Goal: Information Seeking & Learning: Compare options

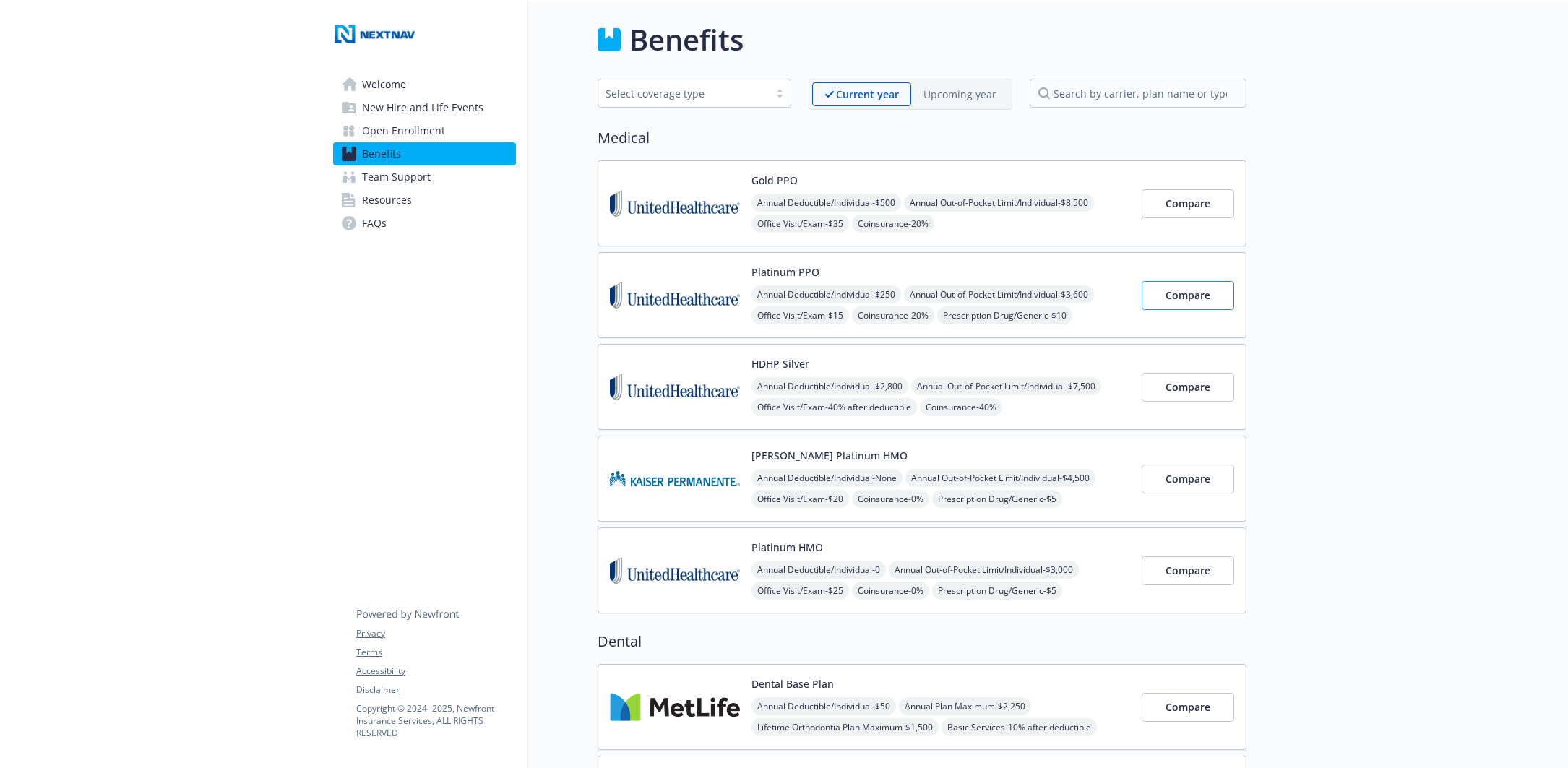
click at [1188, 293] on span "Compare" at bounding box center [1188, 295] width 45 height 14
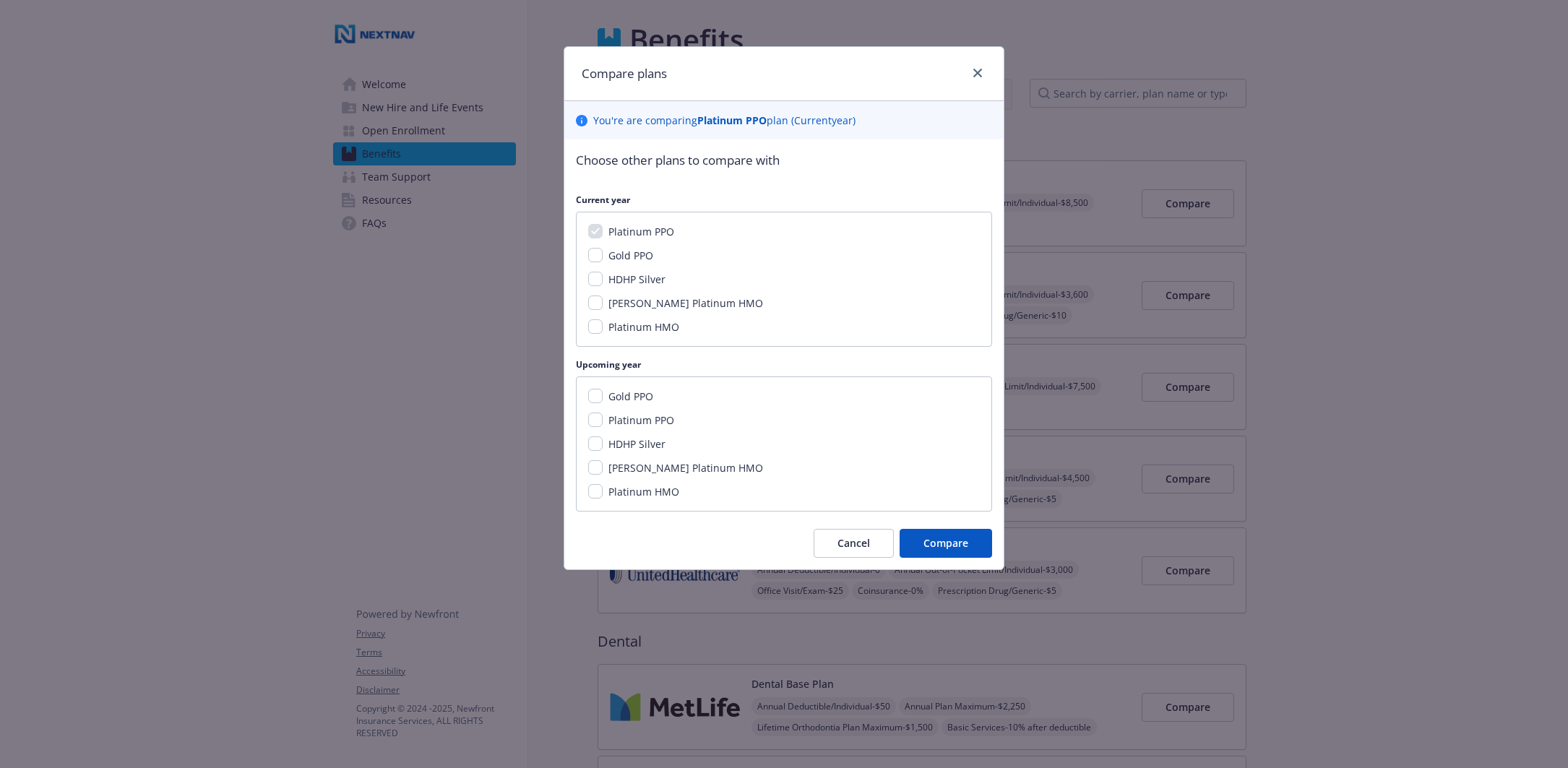
click at [601, 419] on input "Platinum PPO" at bounding box center [595, 419] width 14 height 14
checkbox input "true"
click at [596, 440] on input "HDHP Silver" at bounding box center [595, 443] width 14 height 14
checkbox input "true"
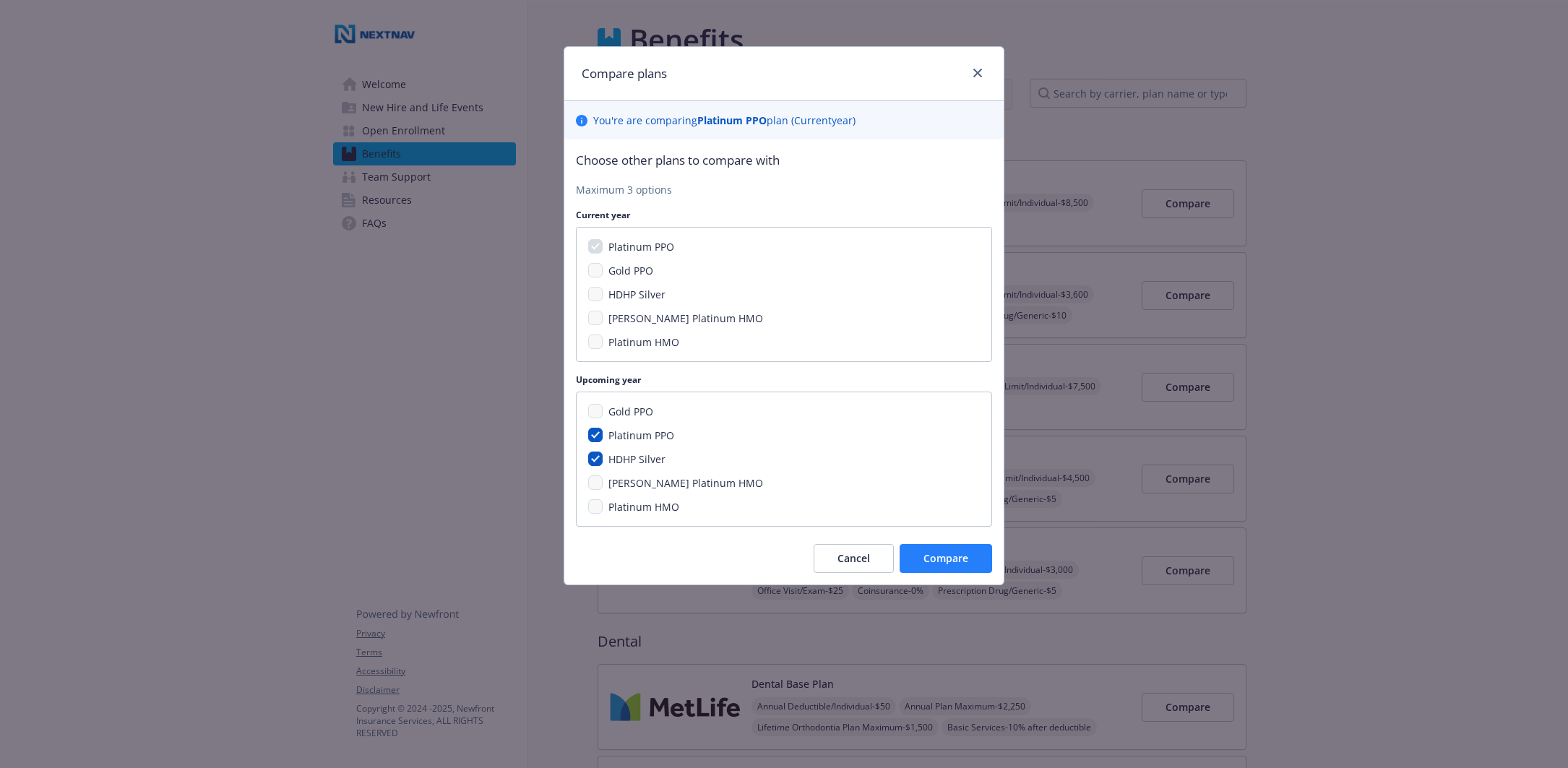
click at [931, 559] on span "Compare" at bounding box center [946, 558] width 45 height 14
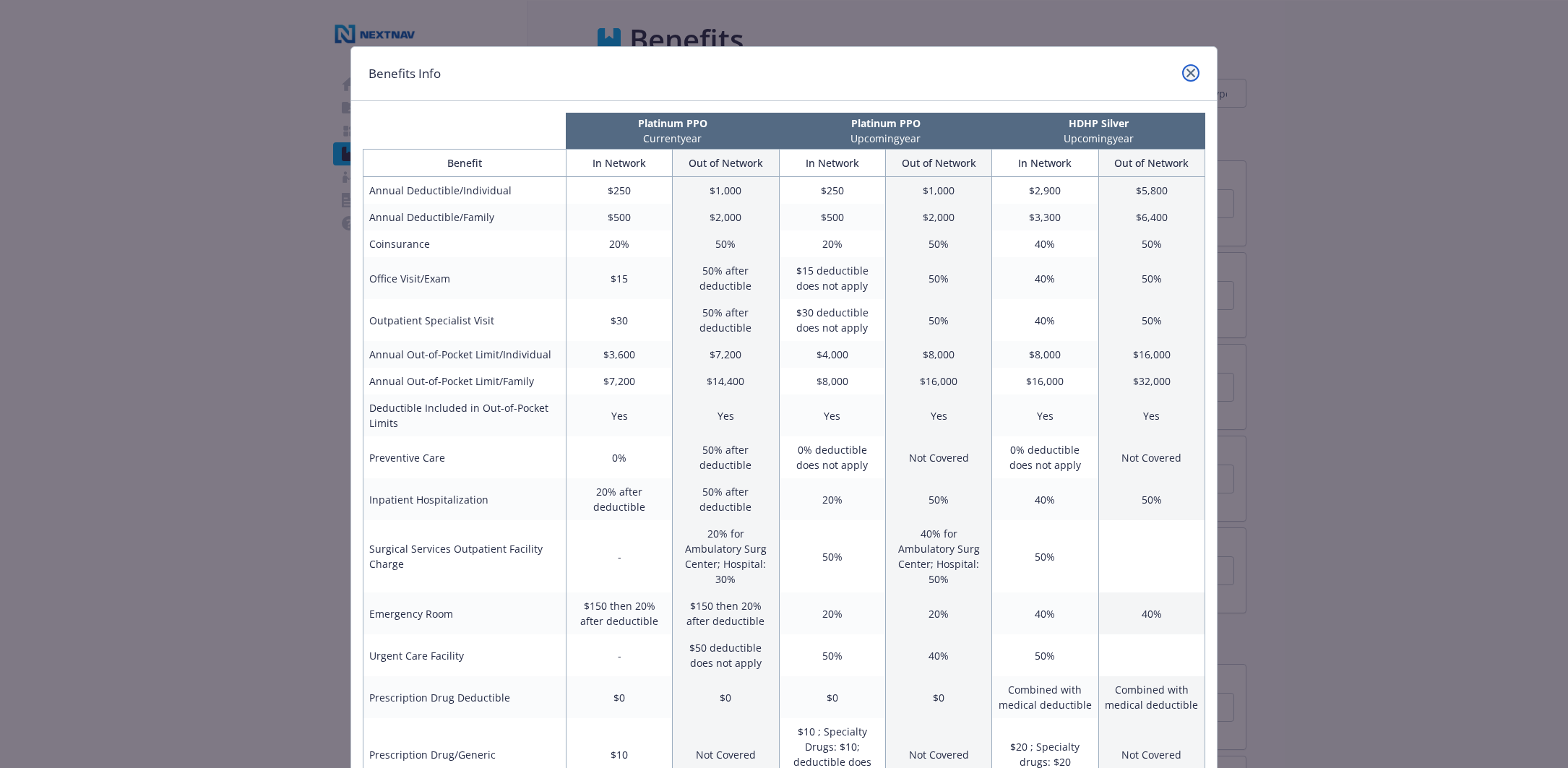
click at [1187, 74] on icon "close" at bounding box center [1191, 73] width 9 height 9
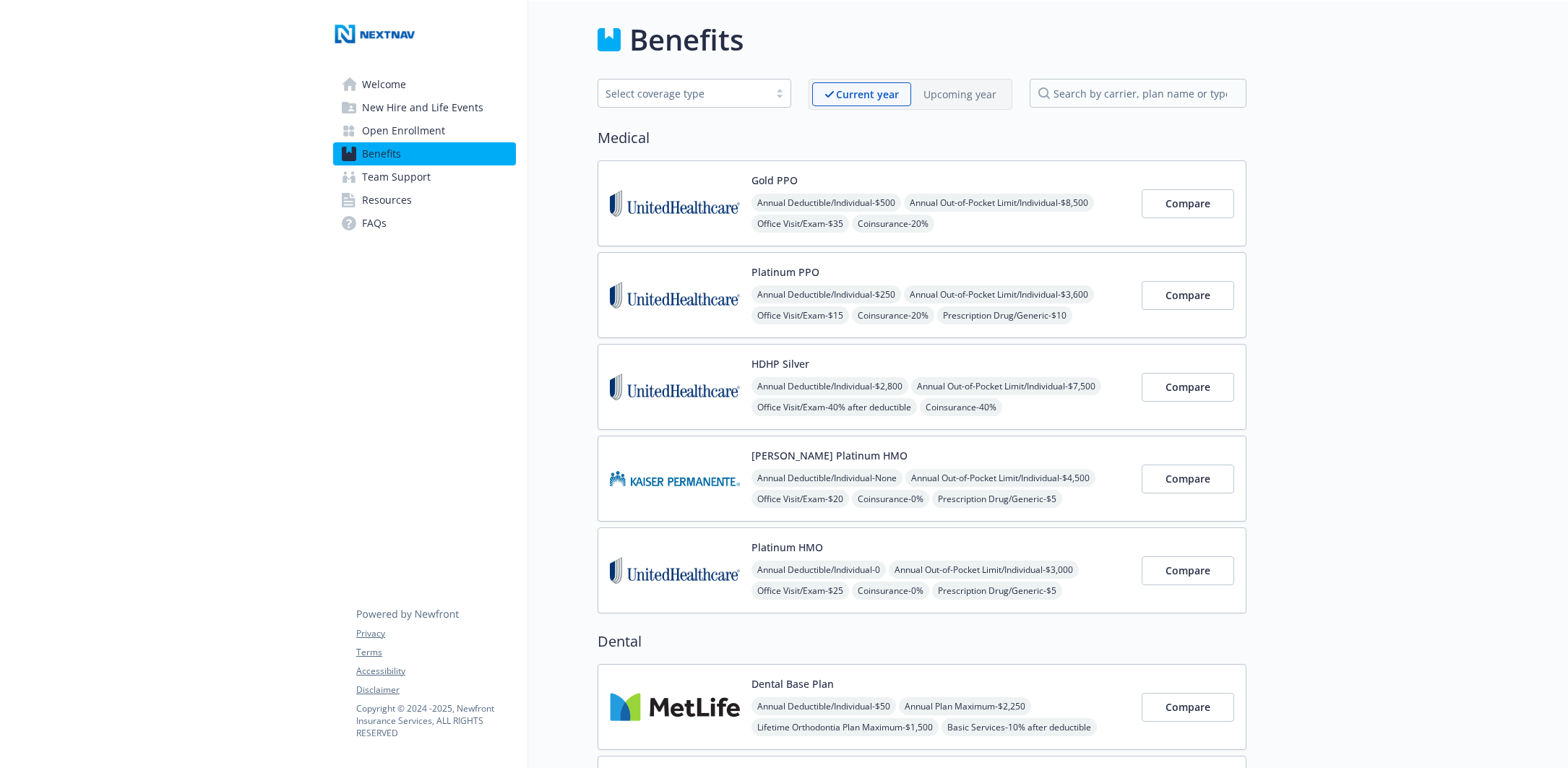
click at [385, 86] on span "Welcome" at bounding box center [384, 84] width 44 height 23
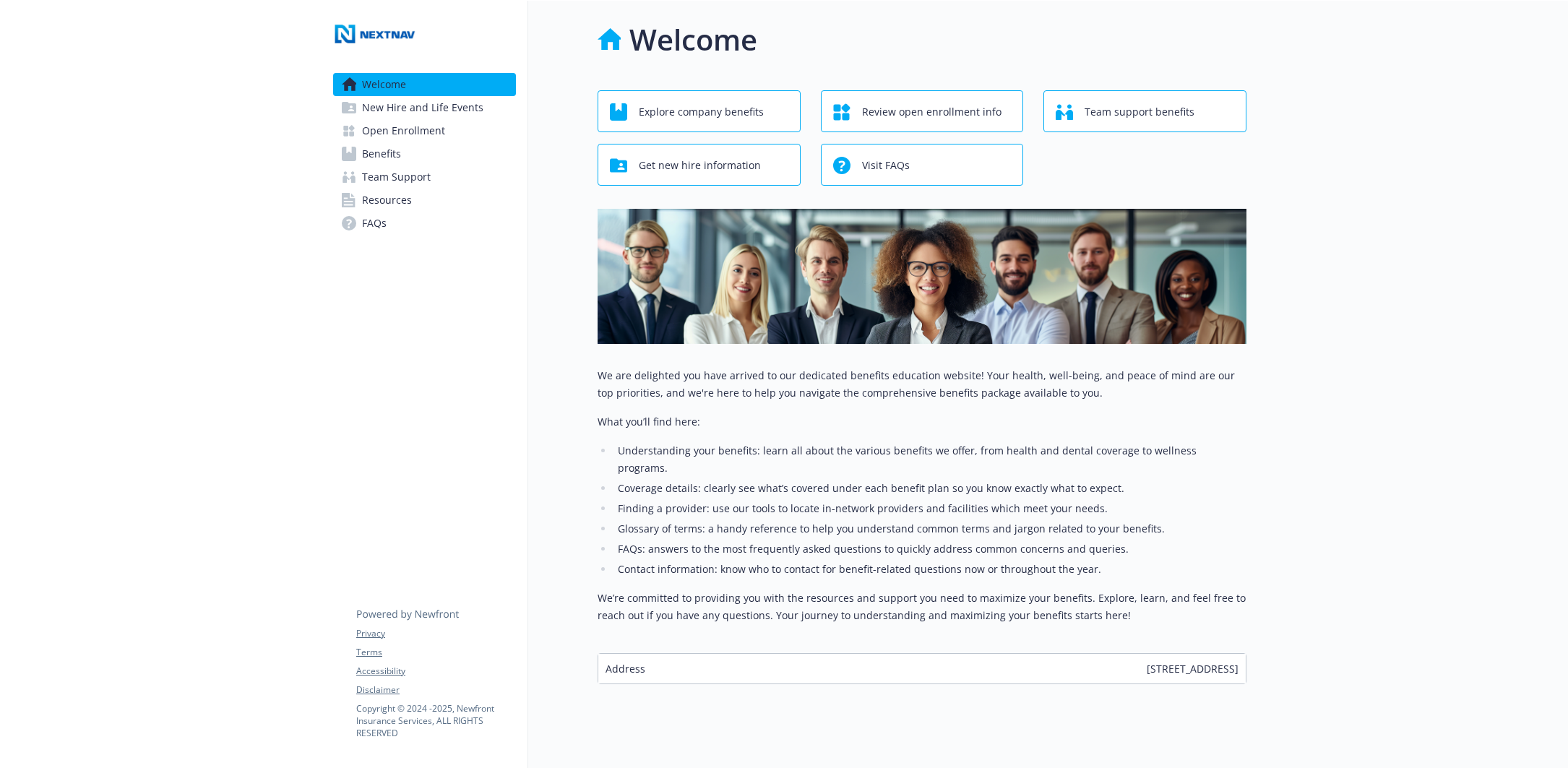
click at [379, 149] on span "Benefits" at bounding box center [382, 153] width 39 height 23
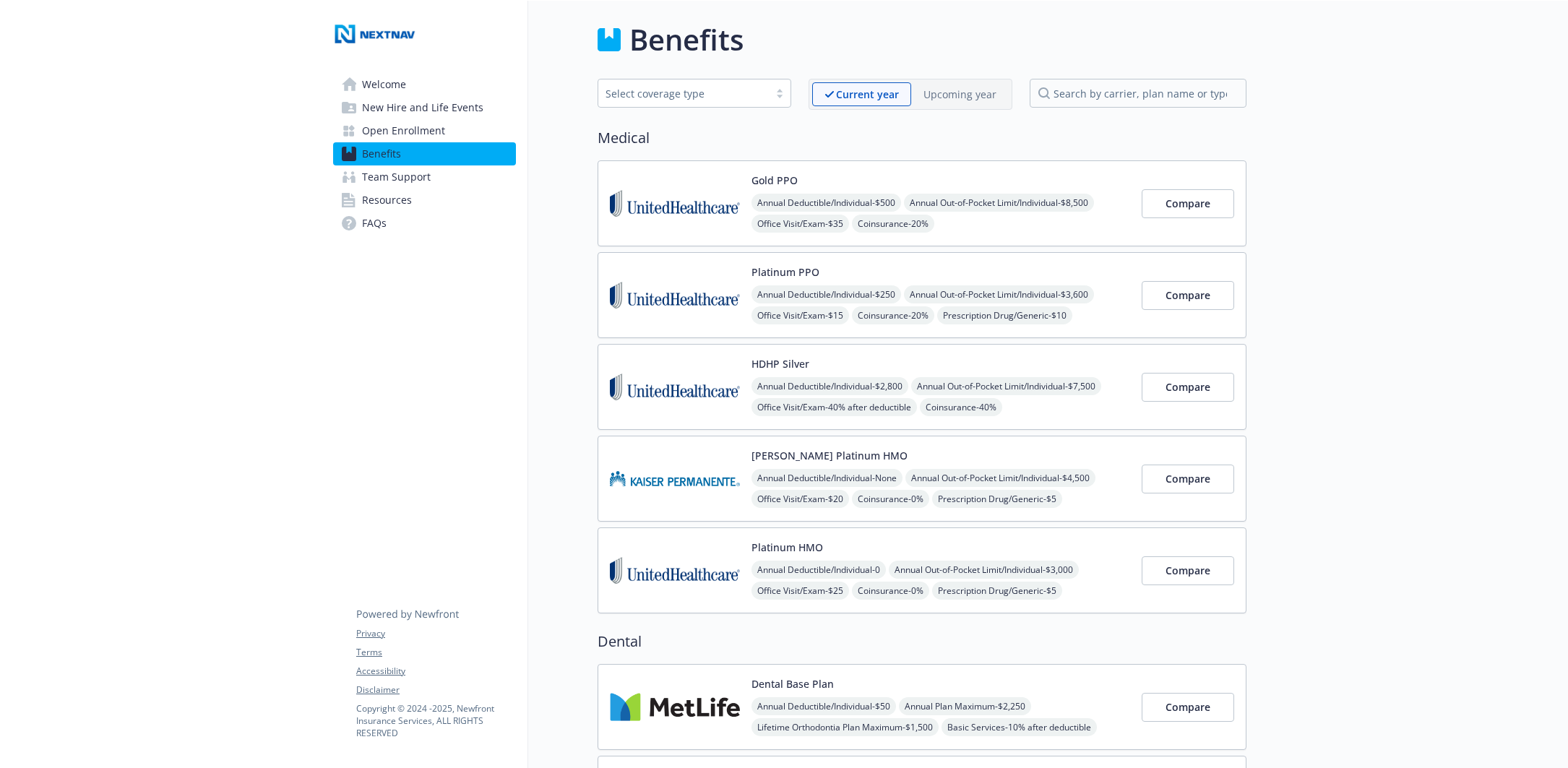
click at [955, 96] on p "Upcoming year" at bounding box center [960, 94] width 73 height 15
click at [1174, 295] on span "Compare" at bounding box center [1188, 295] width 45 height 14
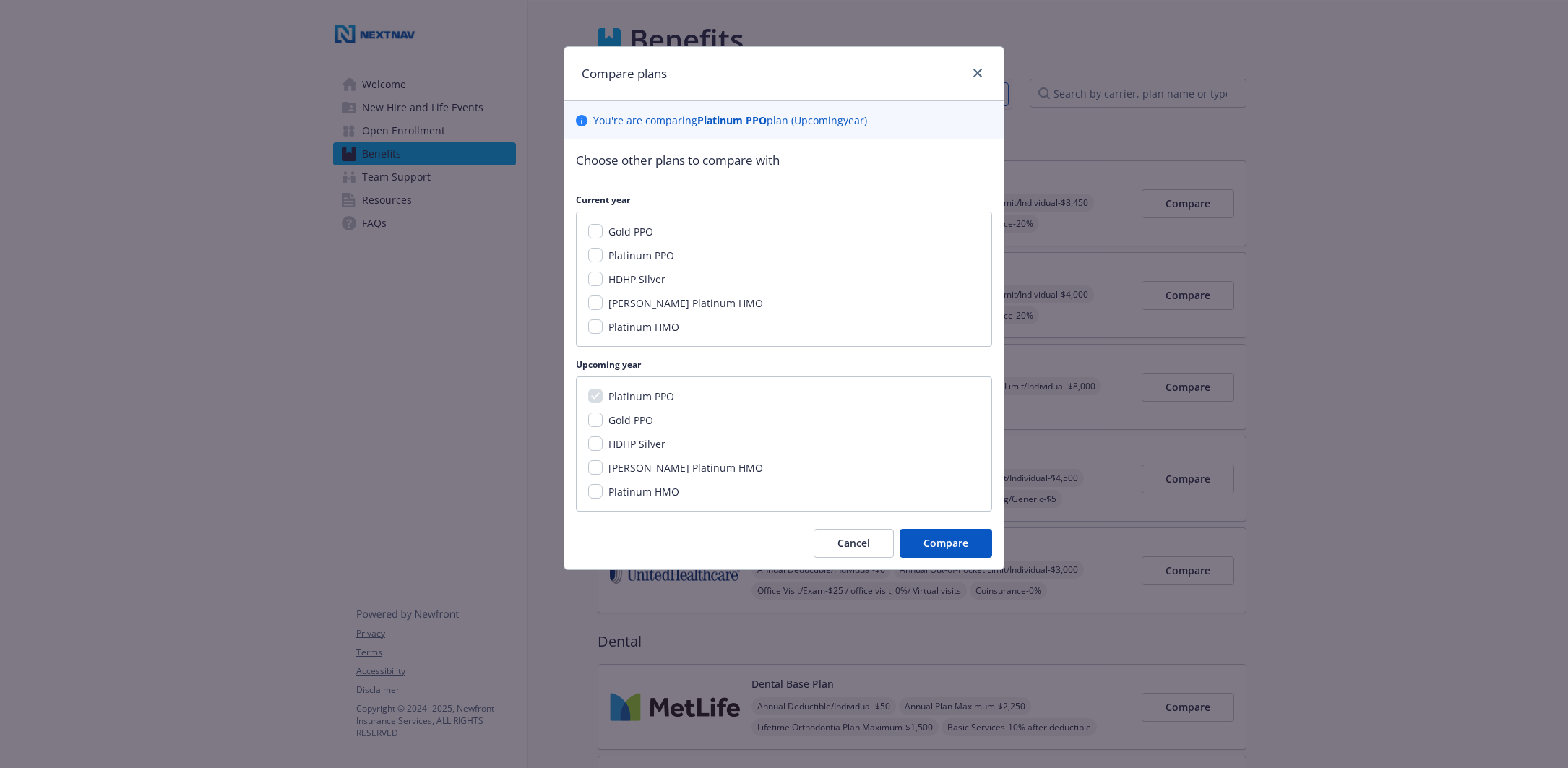
click at [594, 441] on input "HDHP Silver" at bounding box center [595, 443] width 14 height 14
checkbox input "true"
click at [958, 546] on span "Compare" at bounding box center [946, 543] width 45 height 14
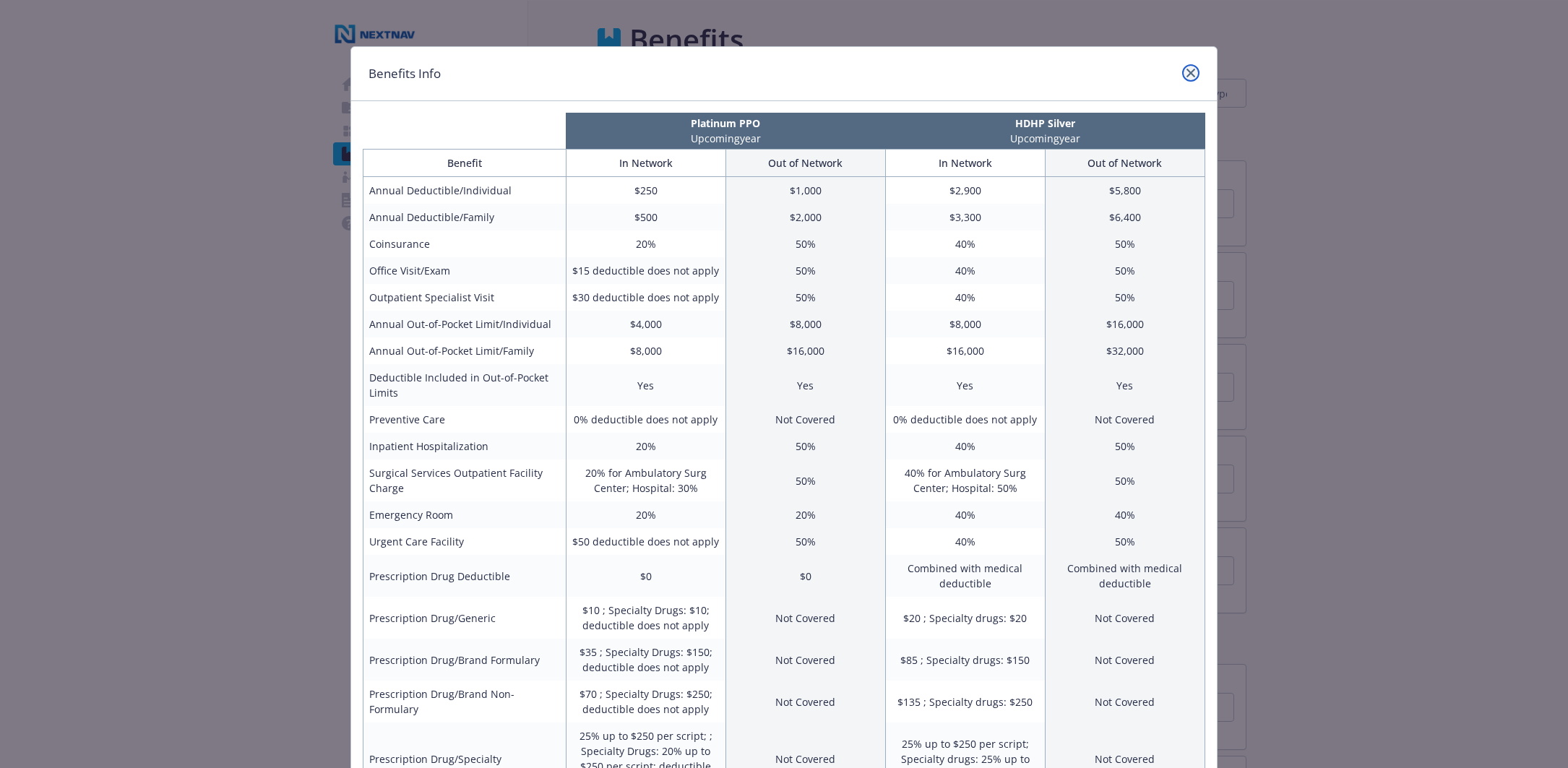
click at [1187, 74] on icon "close" at bounding box center [1191, 73] width 9 height 9
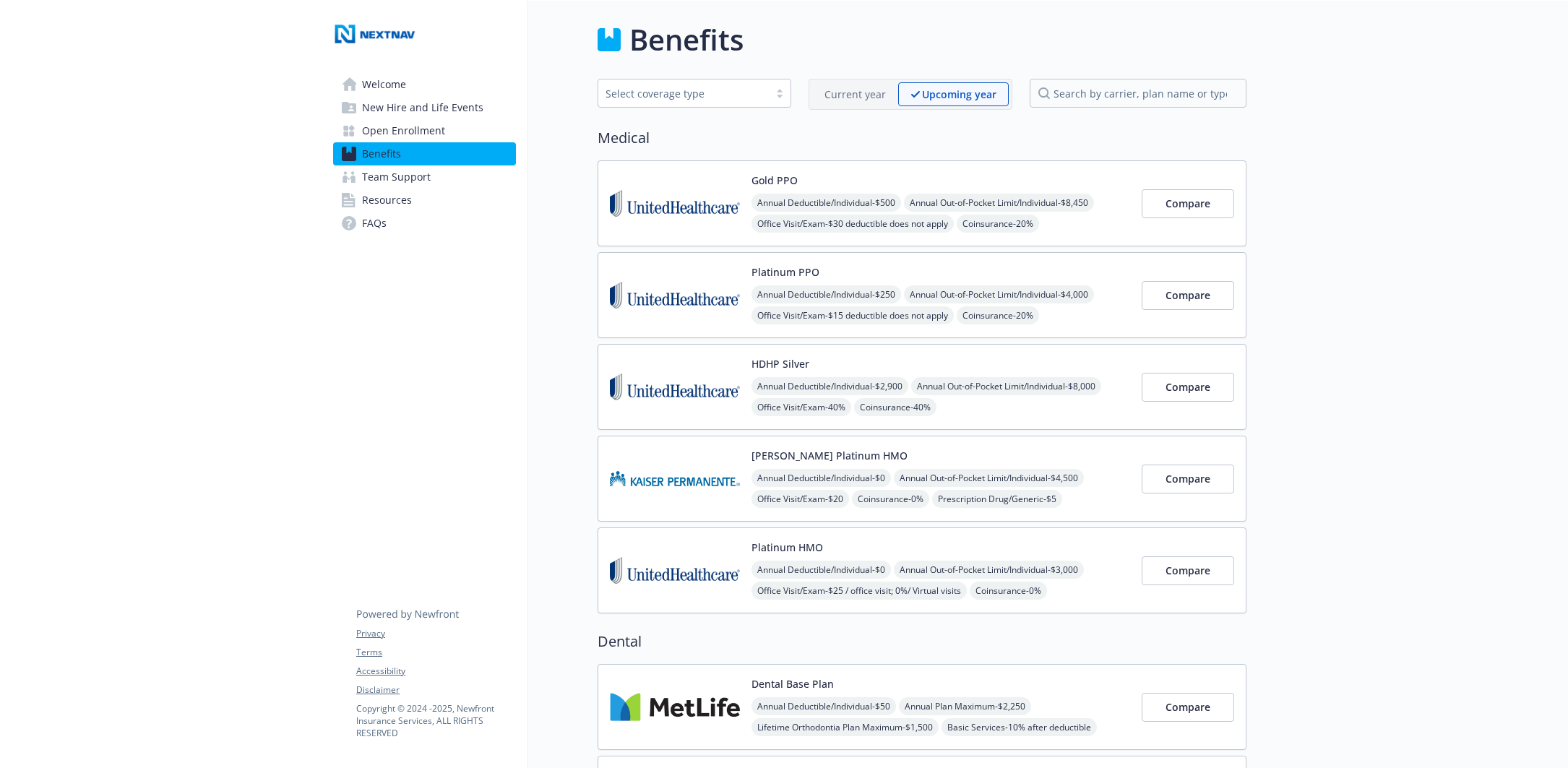
click at [686, 301] on img at bounding box center [674, 295] width 130 height 62
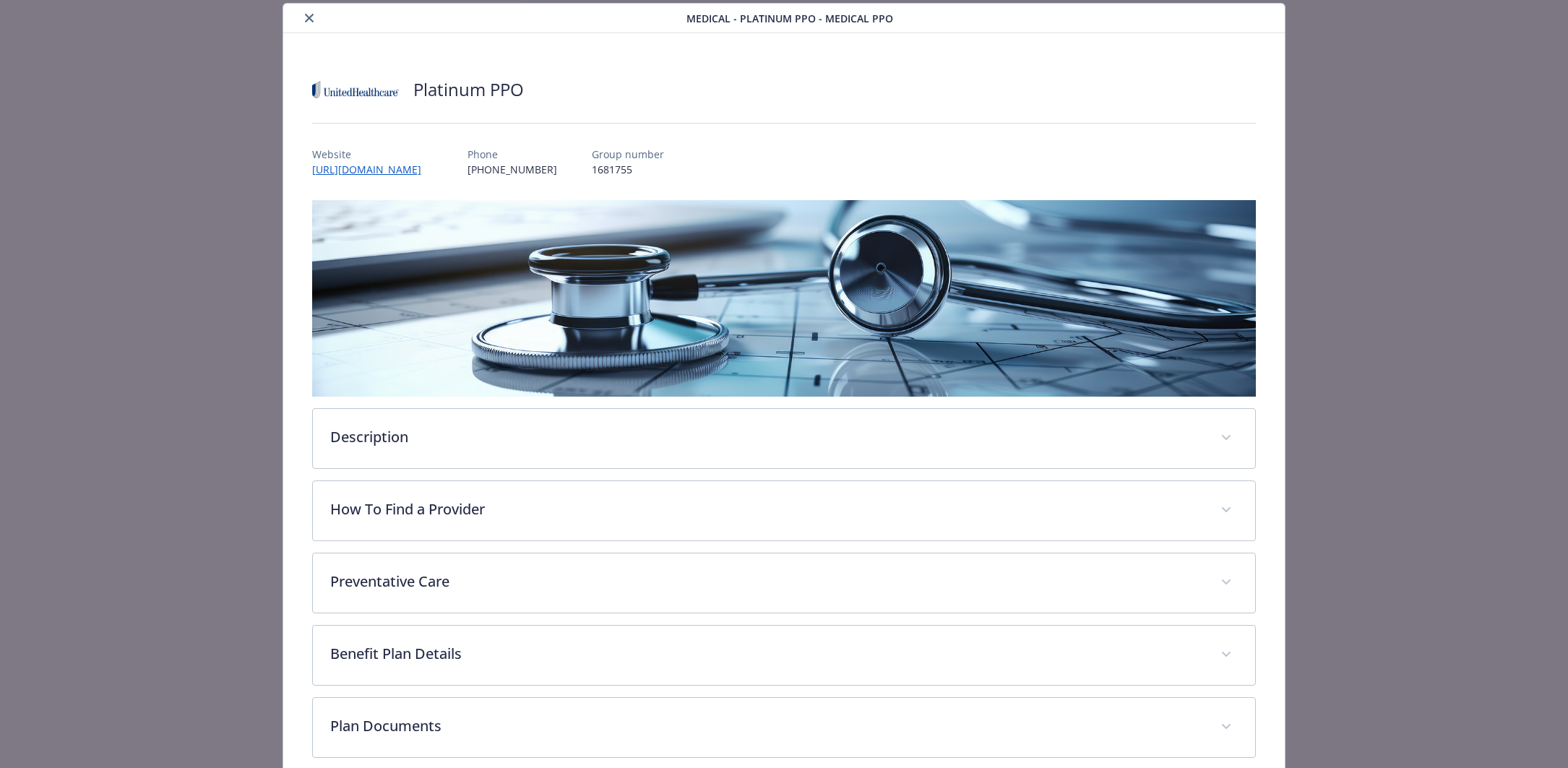
scroll to position [113, 0]
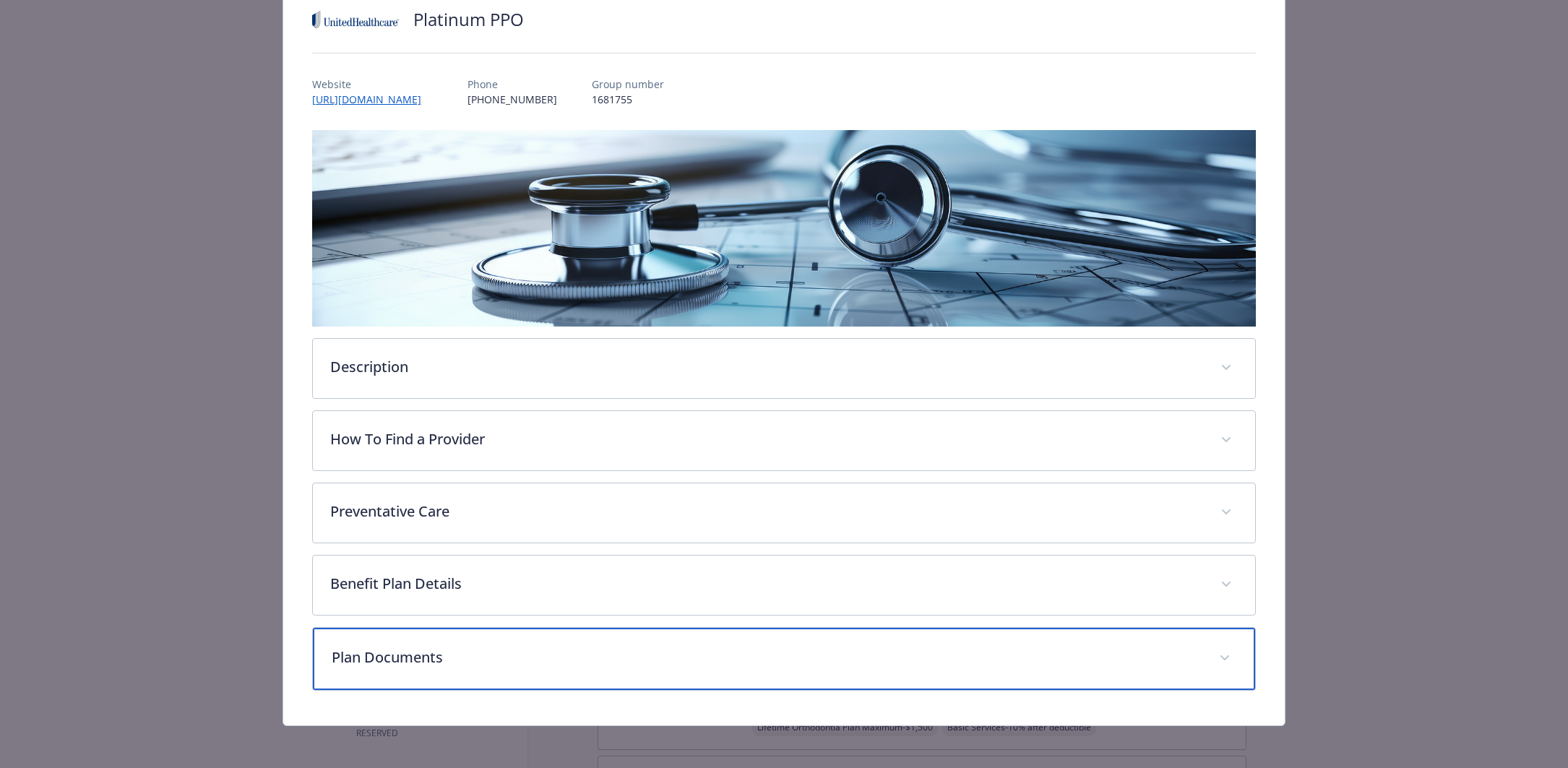
click at [597, 653] on p "Plan Documents" at bounding box center [767, 657] width 870 height 22
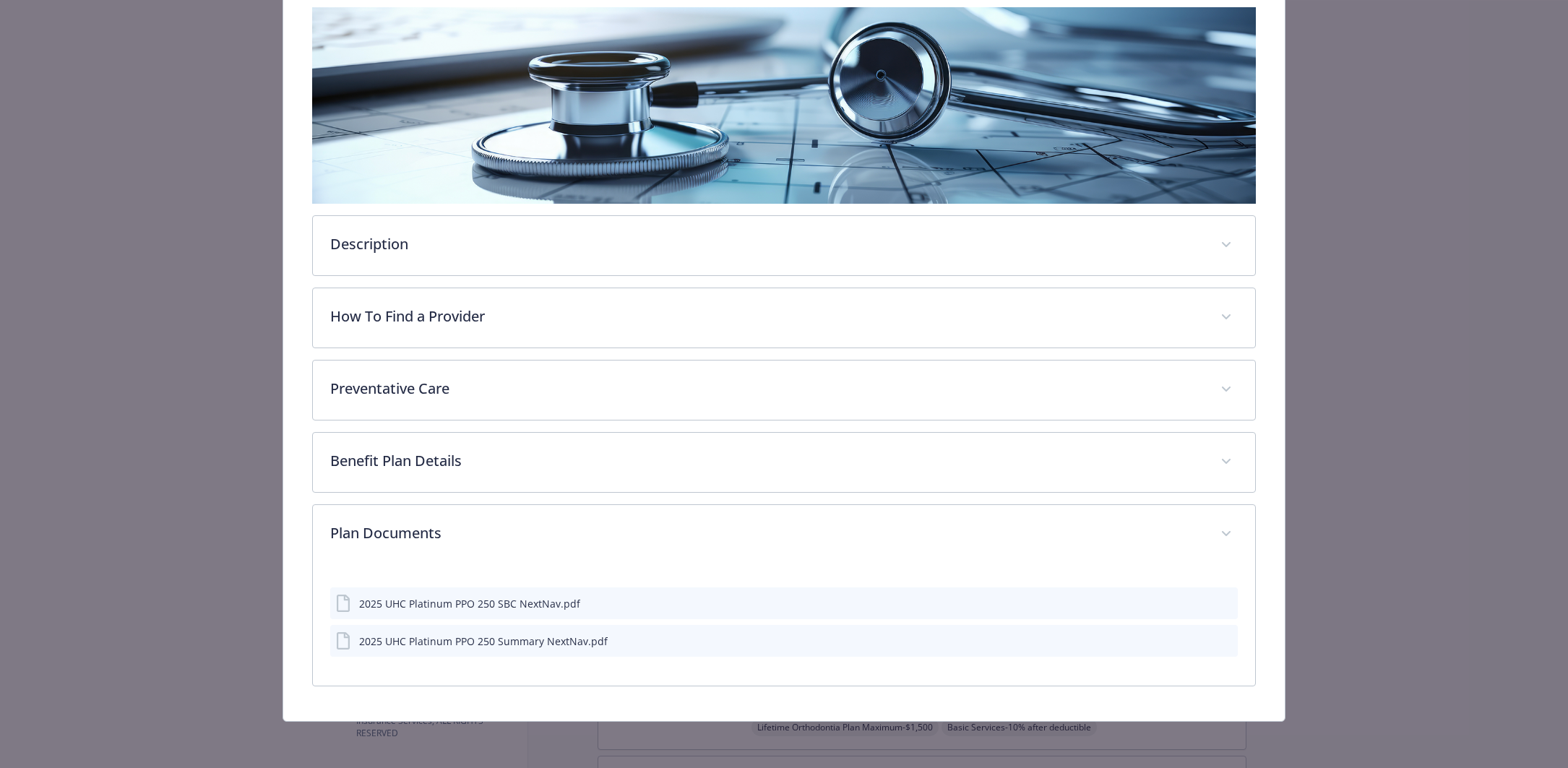
scroll to position [234, 0]
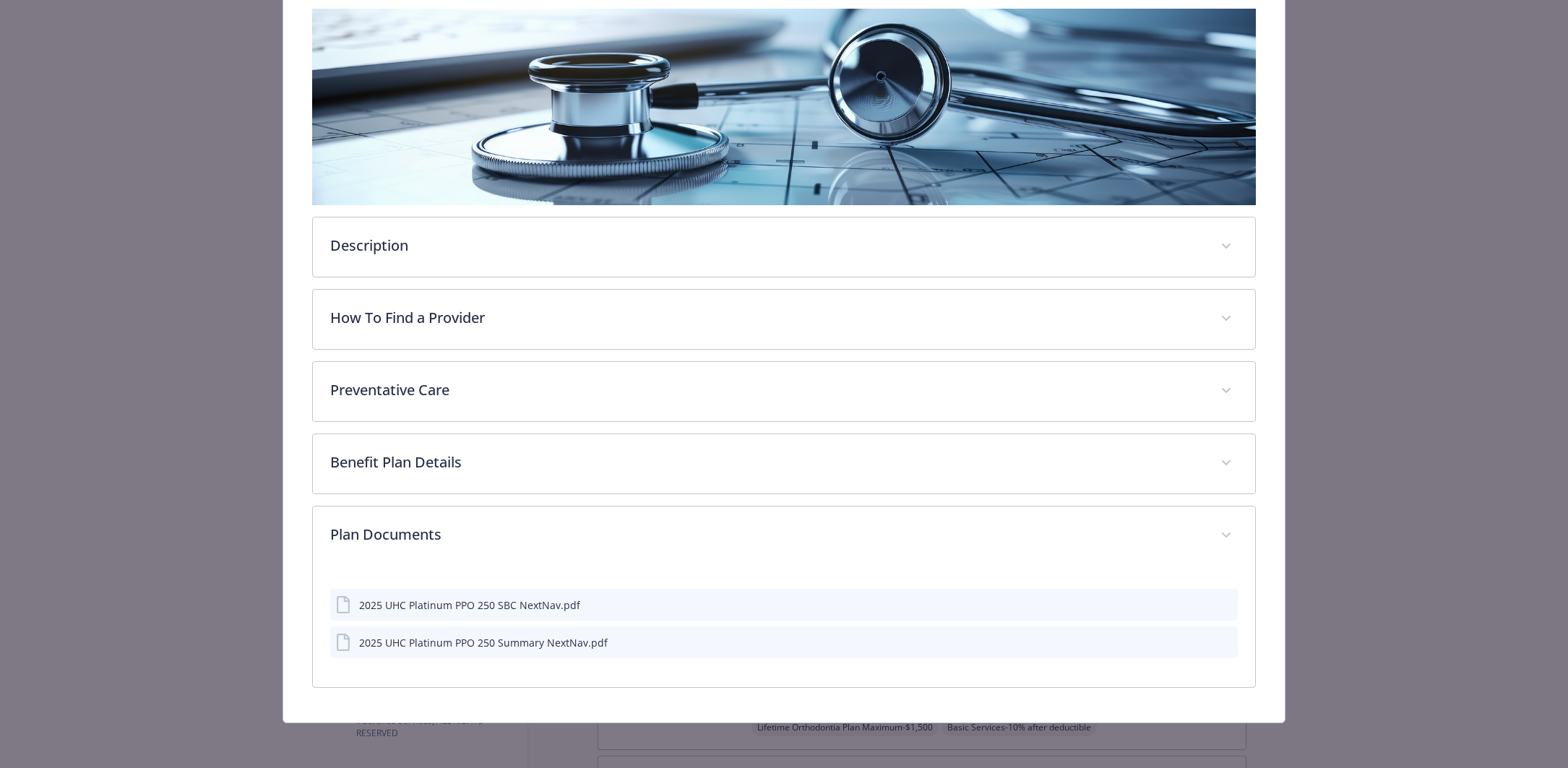
click at [598, 602] on div "2025 UHC Platinum PPO 250 SBC NextNav.pdf" at bounding box center [784, 605] width 908 height 32
click at [1196, 604] on icon "download file" at bounding box center [1201, 603] width 11 height 11
